Goal: Submit feedback/report problem: Leave review/rating

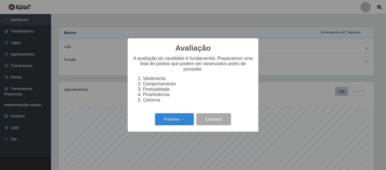
select select "433"
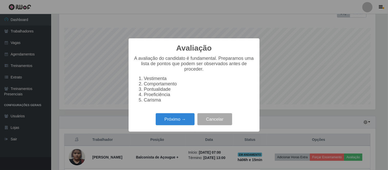
scroll to position [106, 316]
click at [180, 123] on button "Próximo →" at bounding box center [175, 119] width 39 height 12
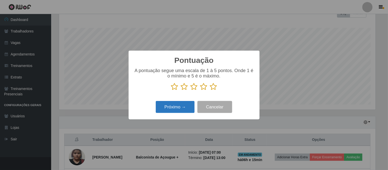
scroll to position [255414, 255204]
click at [174, 87] on icon at bounding box center [174, 87] width 7 height 8
click at [171, 90] on input "radio" at bounding box center [171, 90] width 0 height 0
click at [205, 88] on icon at bounding box center [203, 87] width 7 height 8
click at [200, 90] on input "radio" at bounding box center [200, 90] width 0 height 0
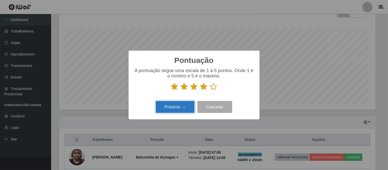
click at [185, 105] on button "Próximo →" at bounding box center [175, 107] width 39 height 12
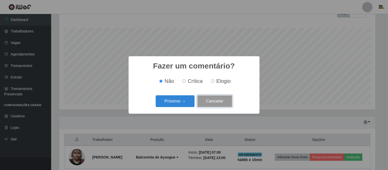
click at [227, 104] on button "Cancelar" at bounding box center [214, 101] width 35 height 12
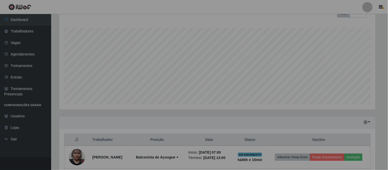
scroll to position [106, 319]
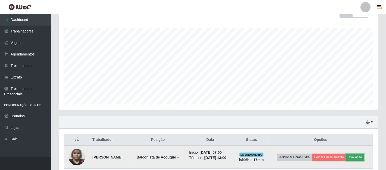
click at [356, 155] on button "Avaliação" at bounding box center [355, 157] width 18 height 7
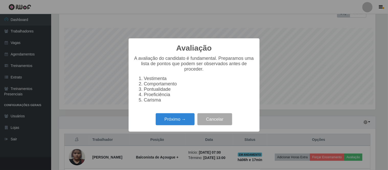
scroll to position [106, 316]
click at [177, 122] on button "Próximo →" at bounding box center [175, 119] width 39 height 12
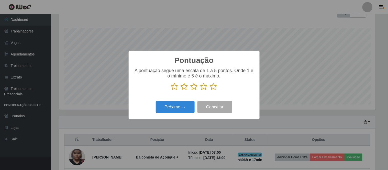
click at [204, 88] on icon at bounding box center [203, 87] width 7 height 8
click at [200, 90] on input "radio" at bounding box center [200, 90] width 0 height 0
click at [185, 106] on button "Próximo →" at bounding box center [175, 107] width 39 height 12
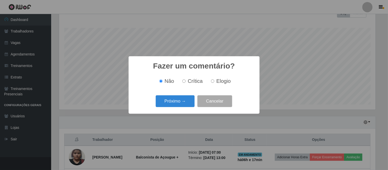
click at [216, 82] on label "Elogio" at bounding box center [220, 81] width 22 height 6
click at [214, 82] on input "Elogio" at bounding box center [212, 80] width 3 height 3
radio input "true"
click at [170, 105] on button "Próximo →" at bounding box center [175, 101] width 39 height 12
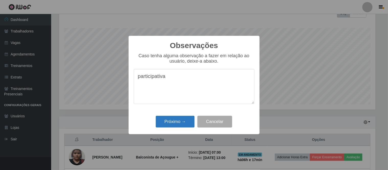
type textarea "participativa"
click at [174, 119] on button "Próximo →" at bounding box center [175, 122] width 39 height 12
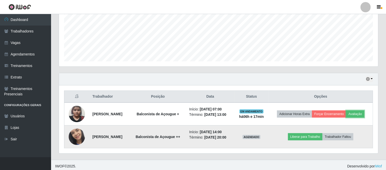
scroll to position [124, 0]
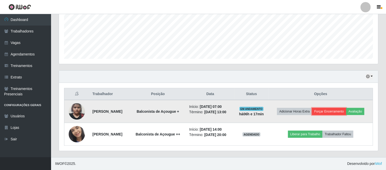
click at [335, 111] on button "Forçar Encerramento" at bounding box center [329, 111] width 34 height 7
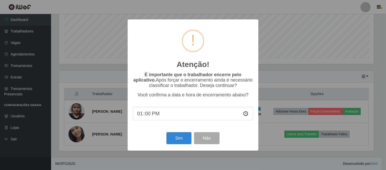
scroll to position [106, 316]
click at [180, 141] on button "Sim" at bounding box center [179, 138] width 25 height 12
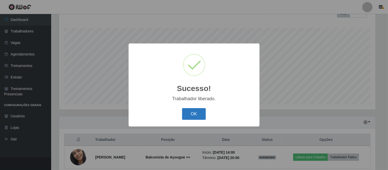
click at [192, 109] on button "OK" at bounding box center [194, 114] width 24 height 12
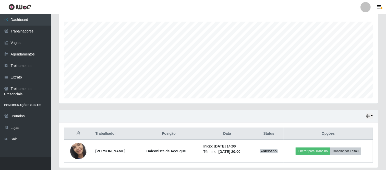
scroll to position [101, 0]
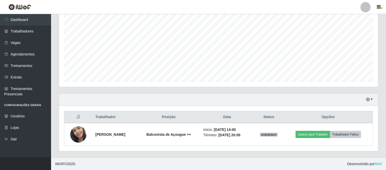
click at [363, 95] on div "Hoje 1 dia 3 dias 1 Semana Não encerrados" at bounding box center [218, 100] width 319 height 12
click at [367, 99] on icon "button" at bounding box center [368, 100] width 4 height 4
click at [343, 82] on button "1 Semana" at bounding box center [352, 80] width 40 height 11
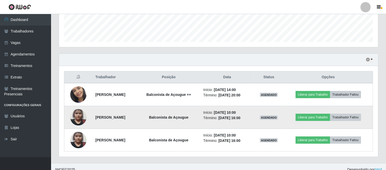
scroll to position [147, 0]
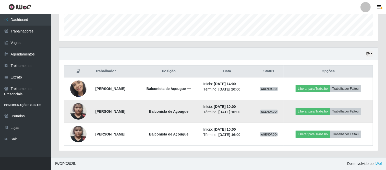
drag, startPoint x: 223, startPoint y: 107, endPoint x: 267, endPoint y: 109, distance: 43.5
click at [254, 109] on td "Início: [DATE] 10:00 Término: [DATE] 16:00" at bounding box center [227, 111] width 54 height 23
click at [220, 105] on li "Início: [DATE] 10:00" at bounding box center [227, 106] width 48 height 5
drag, startPoint x: 210, startPoint y: 105, endPoint x: 262, endPoint y: 113, distance: 53.3
click at [254, 113] on td "Início: [DATE] 10:00 Término: [DATE] 16:00" at bounding box center [227, 111] width 54 height 23
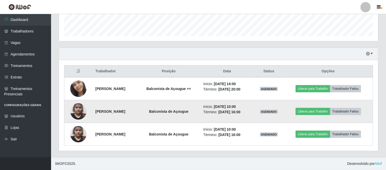
copy ul "Início: [DATE] 10:00 Término: [DATE] 16:00"
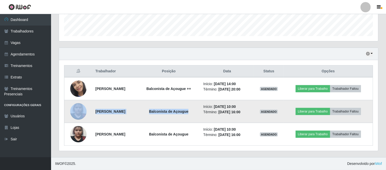
drag, startPoint x: 88, startPoint y: 110, endPoint x: 202, endPoint y: 107, distance: 114.8
click at [202, 107] on tr "[PERSON_NAME] de Açougue Início: [DATE] 10:00 Término: [DATE] 16:00 AGENDADO Li…" at bounding box center [218, 111] width 309 height 23
copy tr "[PERSON_NAME] de Açougue"
click at [95, 121] on td "[PERSON_NAME]" at bounding box center [114, 111] width 45 height 23
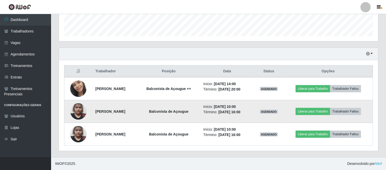
click at [96, 110] on strong "[PERSON_NAME]" at bounding box center [111, 111] width 30 height 4
drag, startPoint x: 91, startPoint y: 109, endPoint x: 157, endPoint y: 114, distance: 66.1
click at [157, 114] on tr "[PERSON_NAME] de Açougue Início: [DATE] 10:00 Término: [DATE] 16:00 AGENDADO Li…" at bounding box center [218, 111] width 309 height 23
copy strong "[PERSON_NAME]"
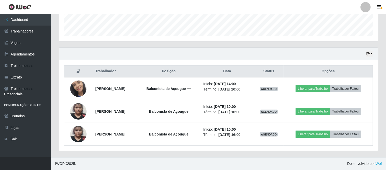
drag, startPoint x: 188, startPoint y: 66, endPoint x: 192, endPoint y: 62, distance: 5.6
click at [188, 64] on div "Trabalhador Posição Data Status Opções [PERSON_NAME] de Açougue ++ Início: [DAT…" at bounding box center [218, 105] width 319 height 91
